Goal: Navigation & Orientation: Find specific page/section

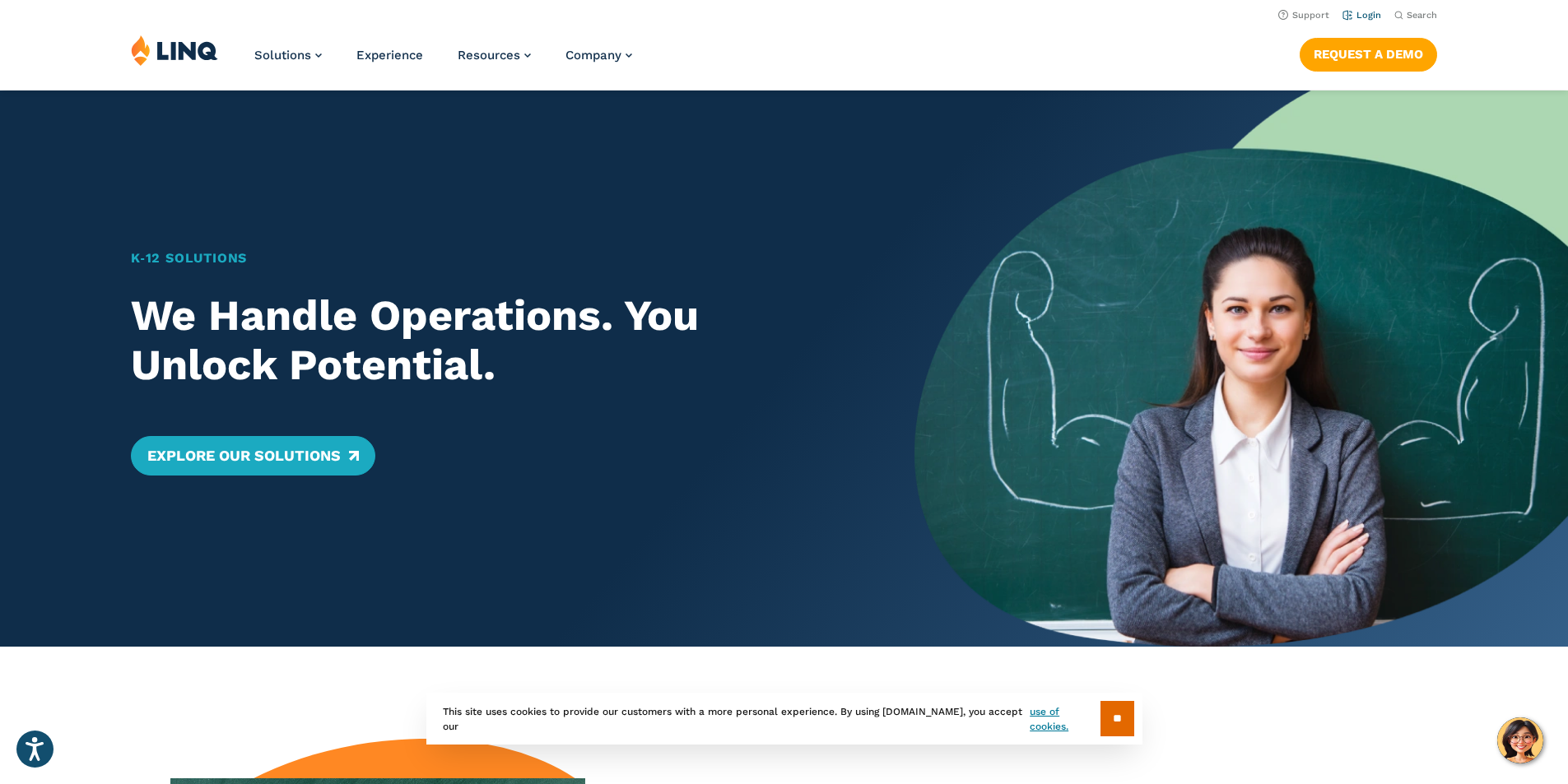
click at [1365, 14] on link "Login" at bounding box center [1362, 16] width 39 height 11
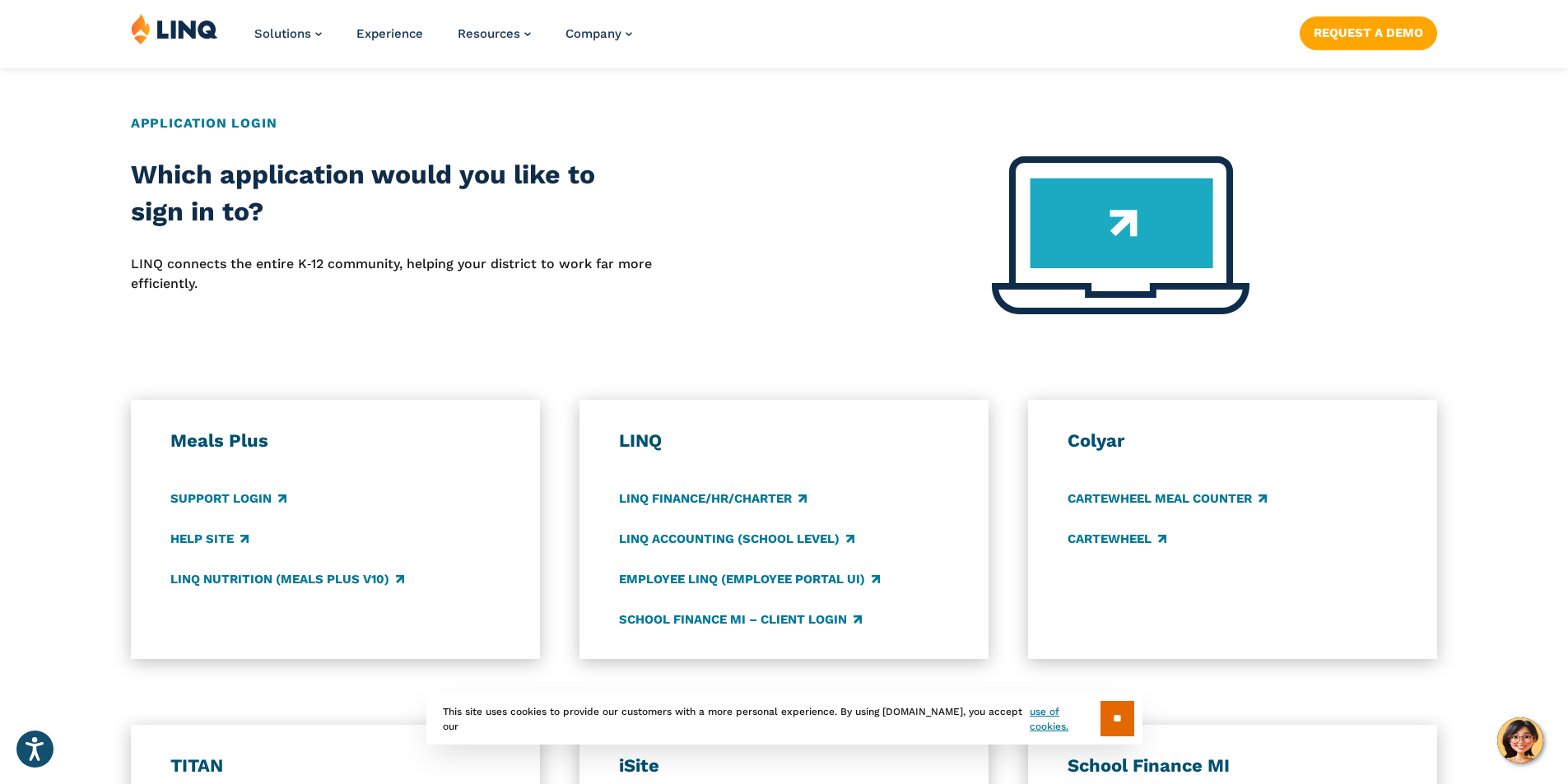
scroll to position [659, 0]
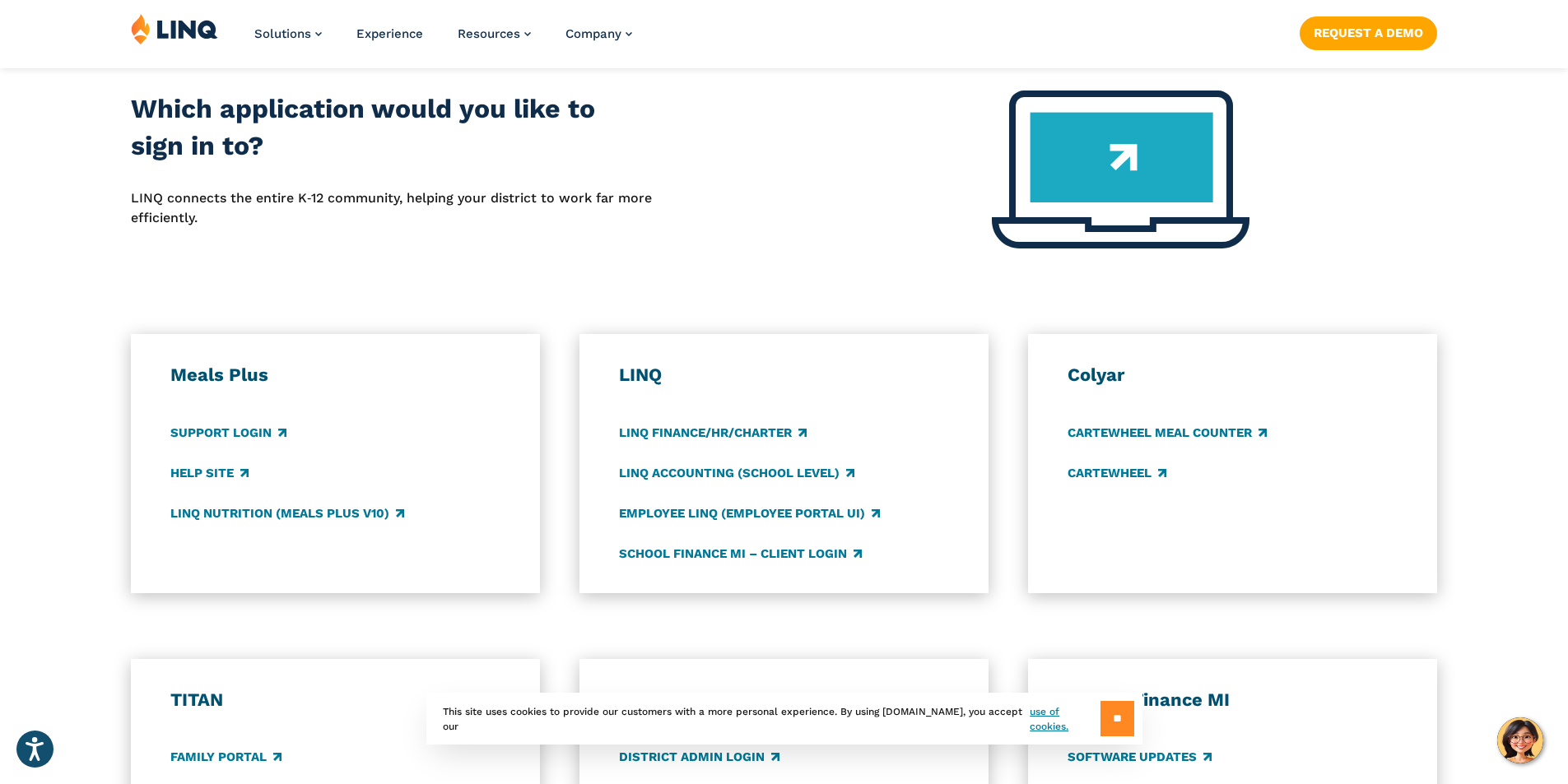
click at [1112, 714] on input "**" at bounding box center [1118, 719] width 33 height 35
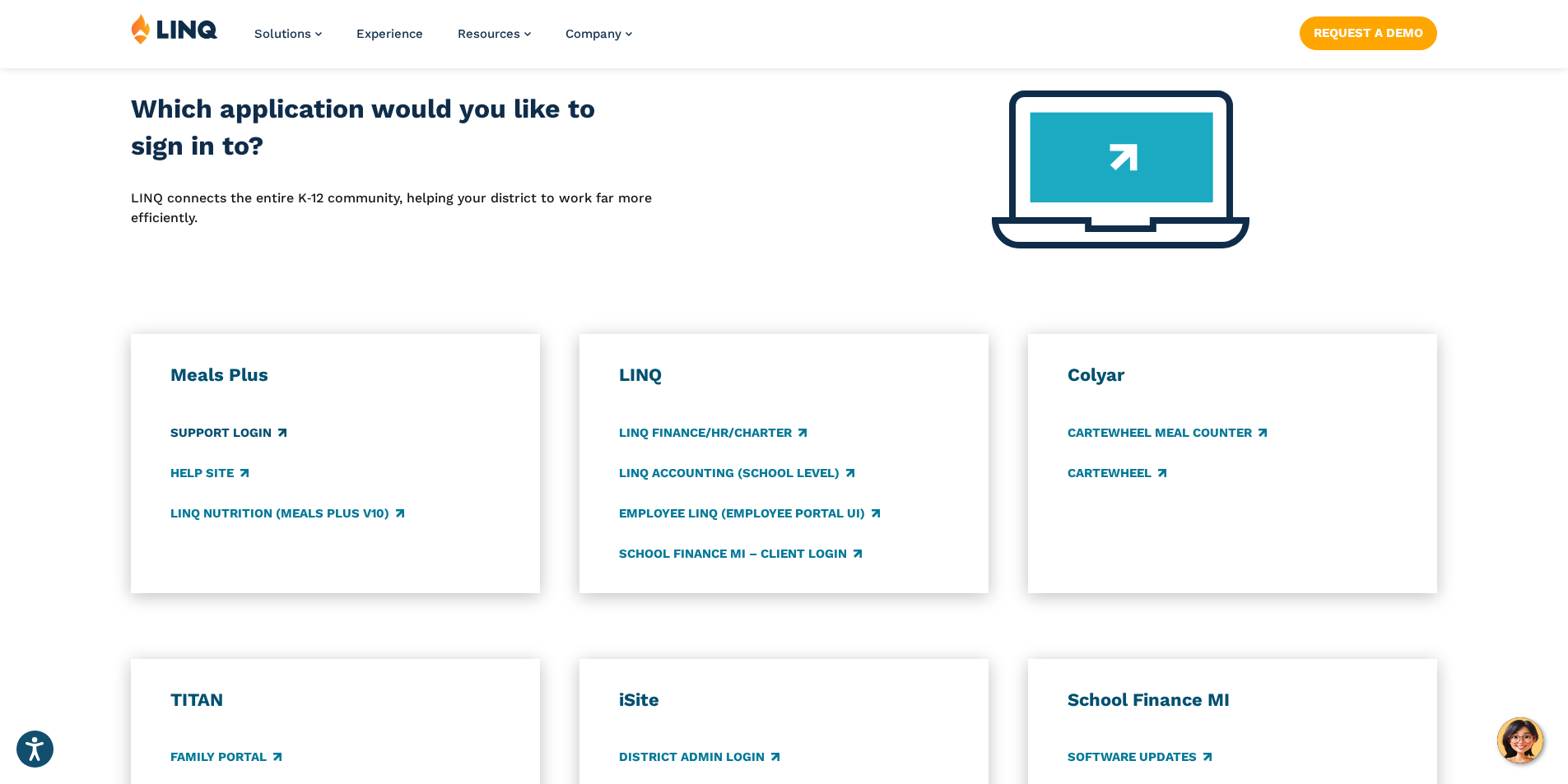
click at [261, 432] on link "Support Login" at bounding box center [228, 433] width 116 height 19
